Goal: Information Seeking & Learning: Learn about a topic

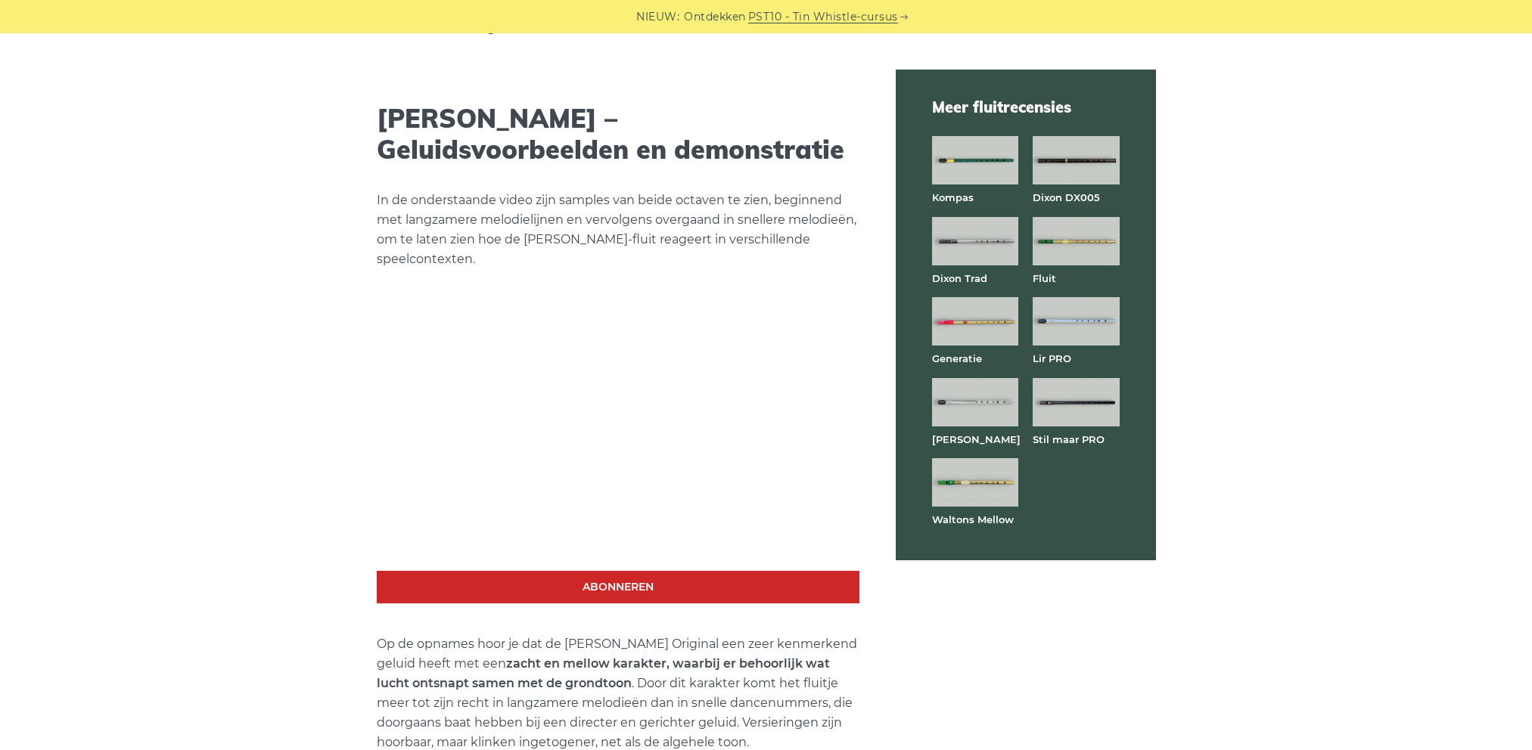
scroll to position [2612, 1]
click at [1079, 237] on img at bounding box center [1075, 241] width 86 height 48
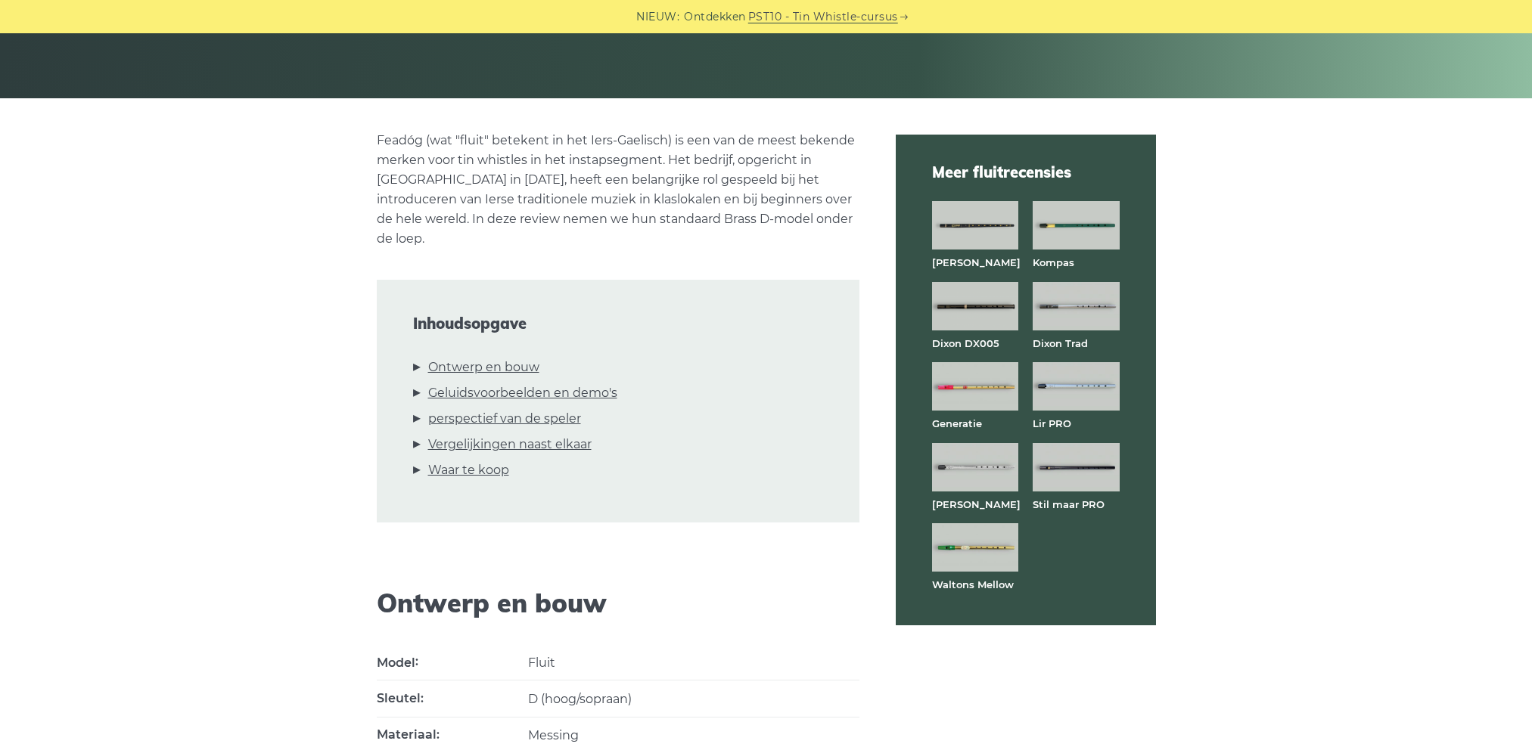
scroll to position [293, 0]
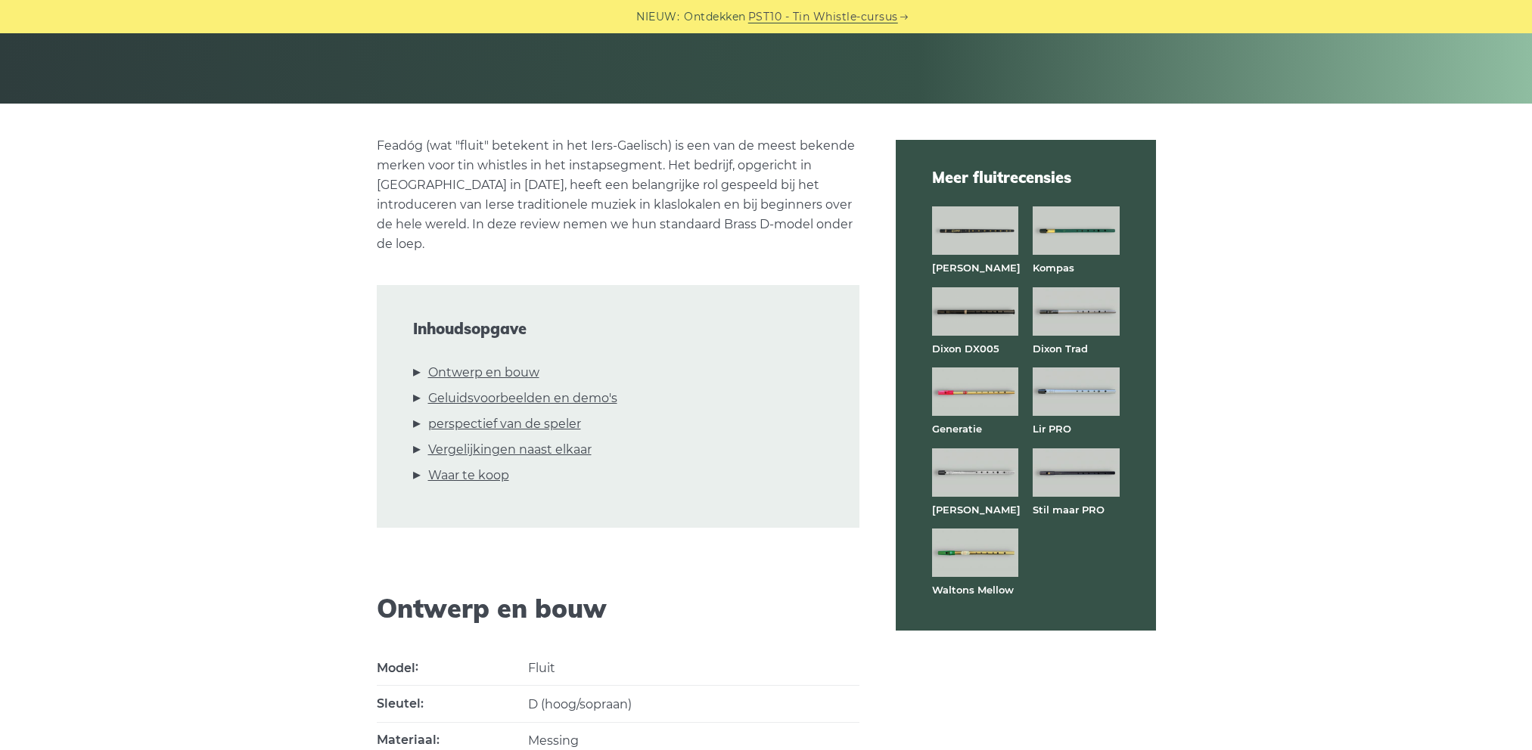
click at [1063, 383] on img at bounding box center [1075, 392] width 86 height 48
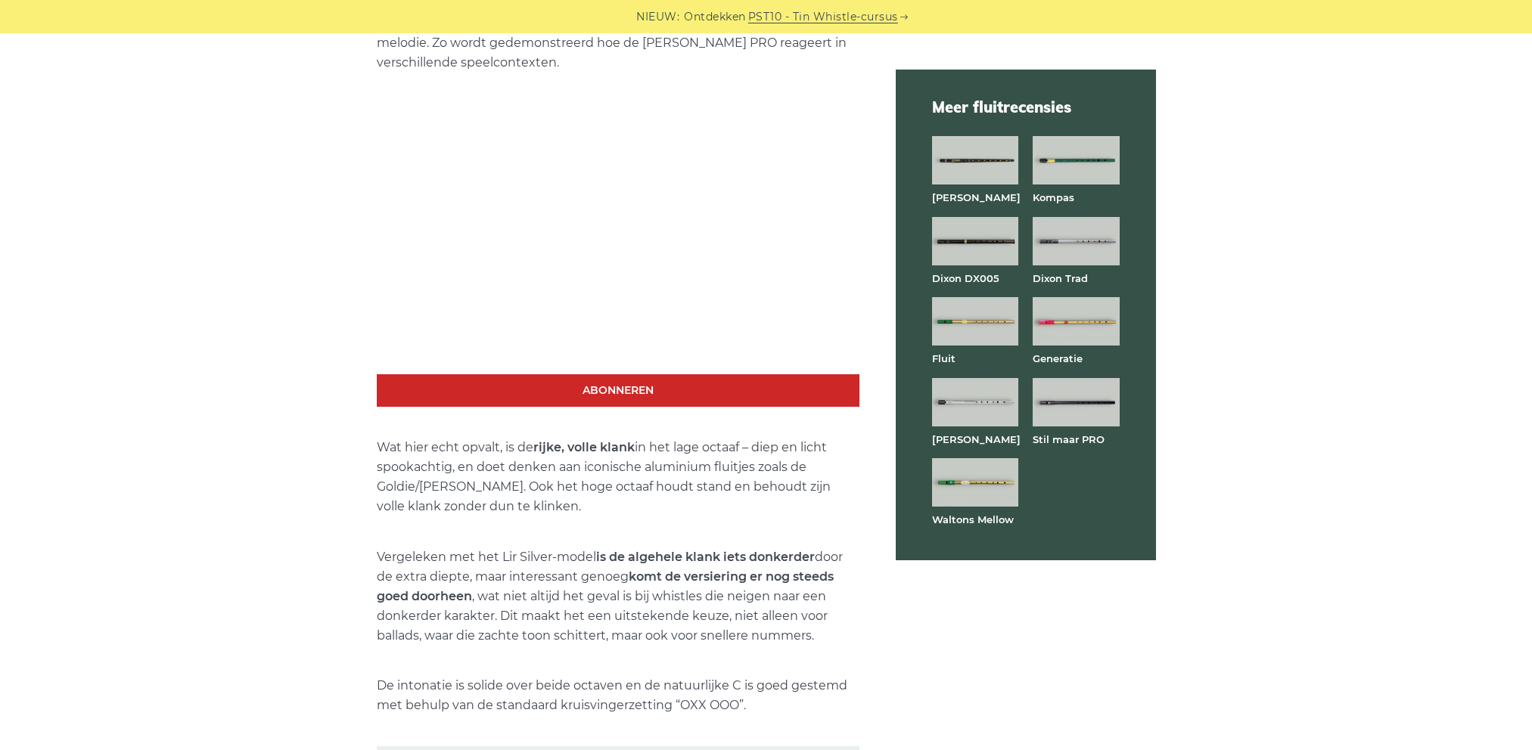
scroll to position [2744, 0]
click at [971, 399] on img at bounding box center [975, 402] width 86 height 48
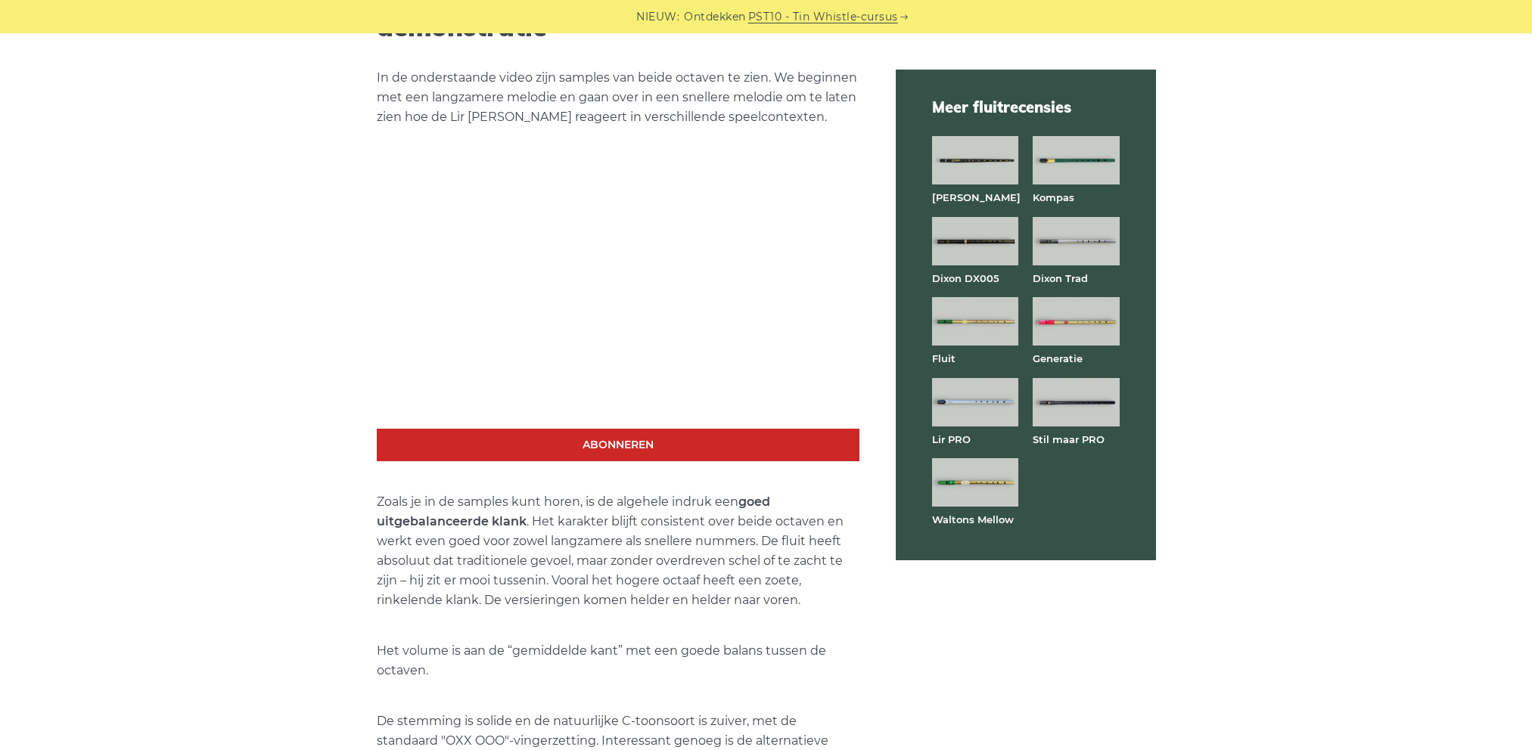
scroll to position [2686, 0]
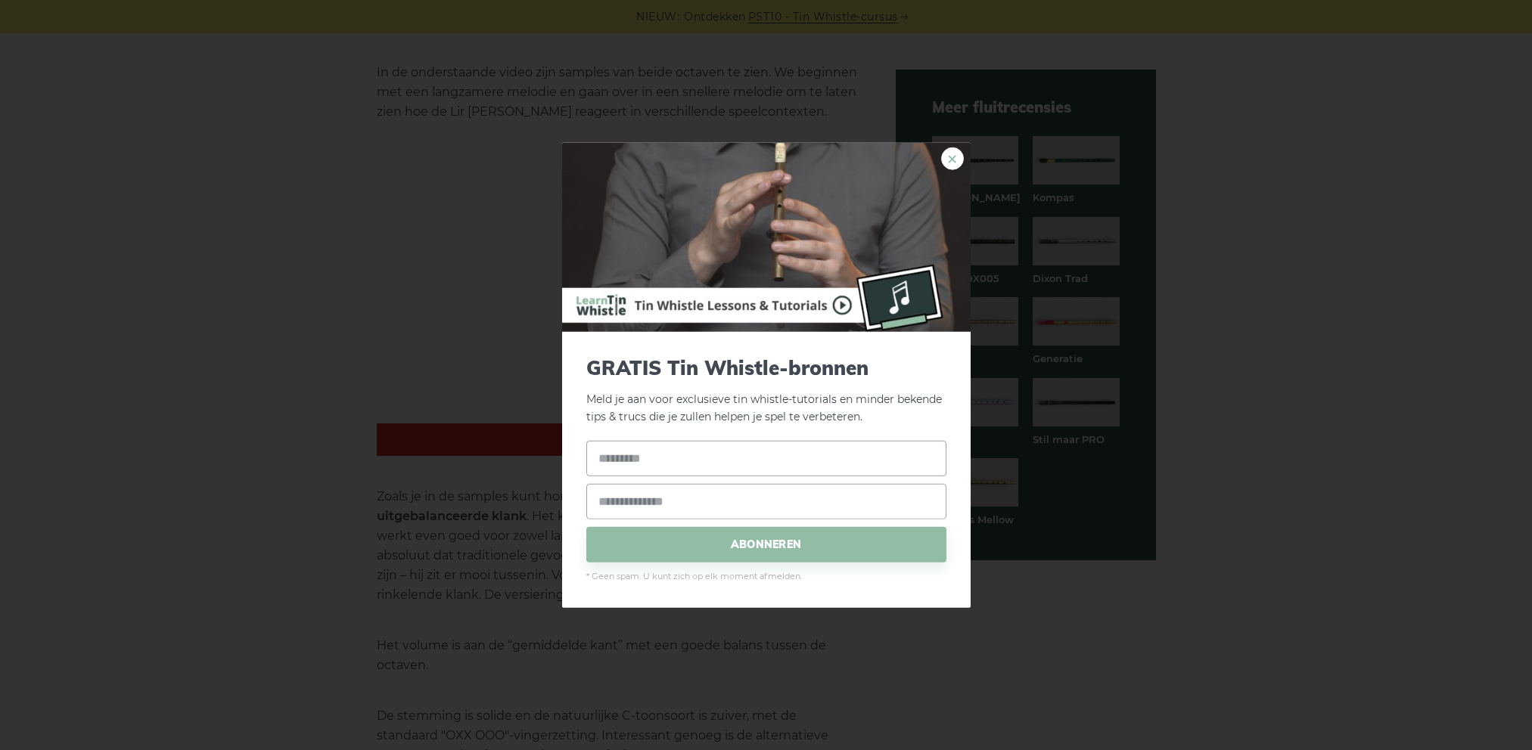
click at [954, 158] on font "×" at bounding box center [951, 159] width 13 height 28
